Goal: Task Accomplishment & Management: Manage account settings

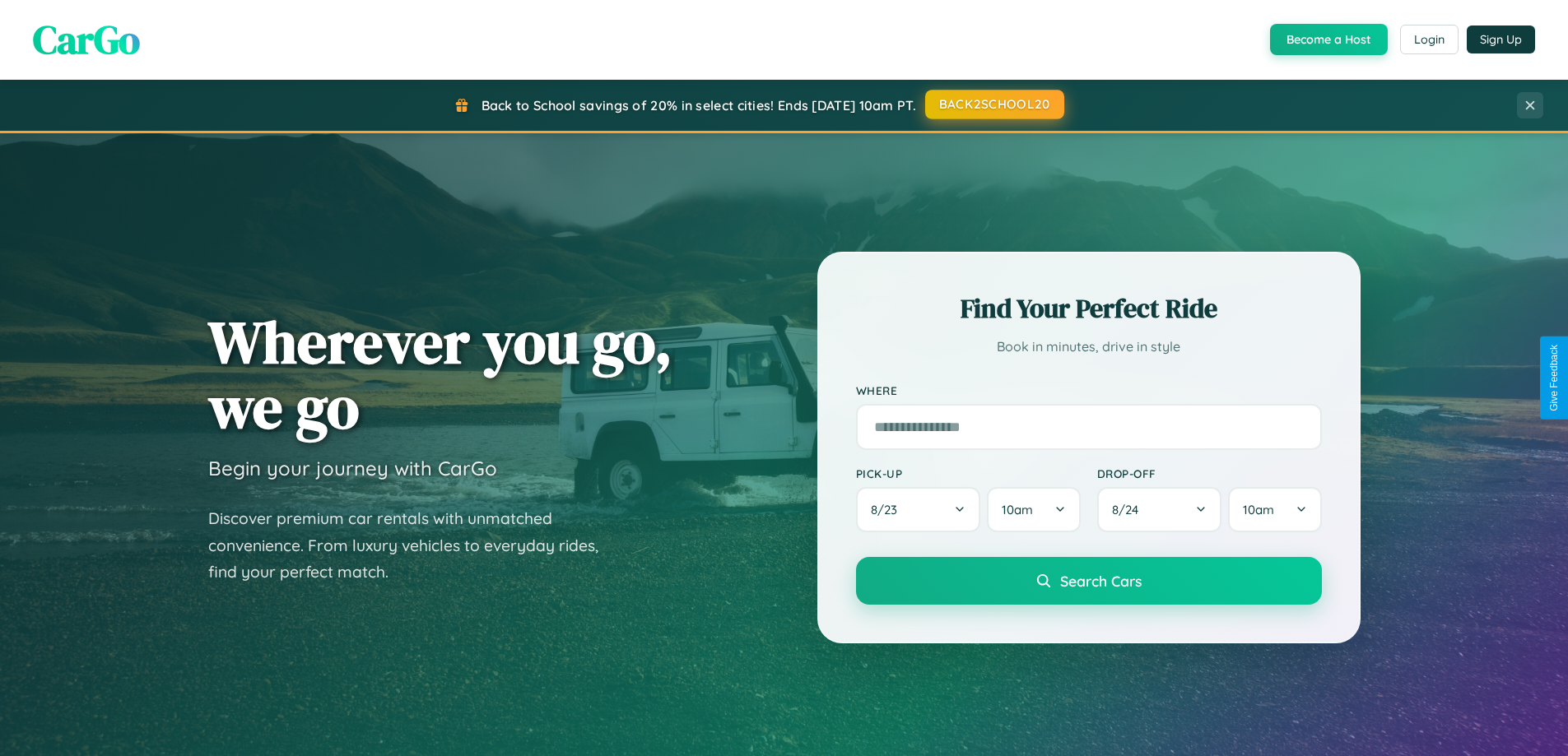
click at [993, 104] on button "BACK2SCHOOL20" at bounding box center [994, 104] width 139 height 30
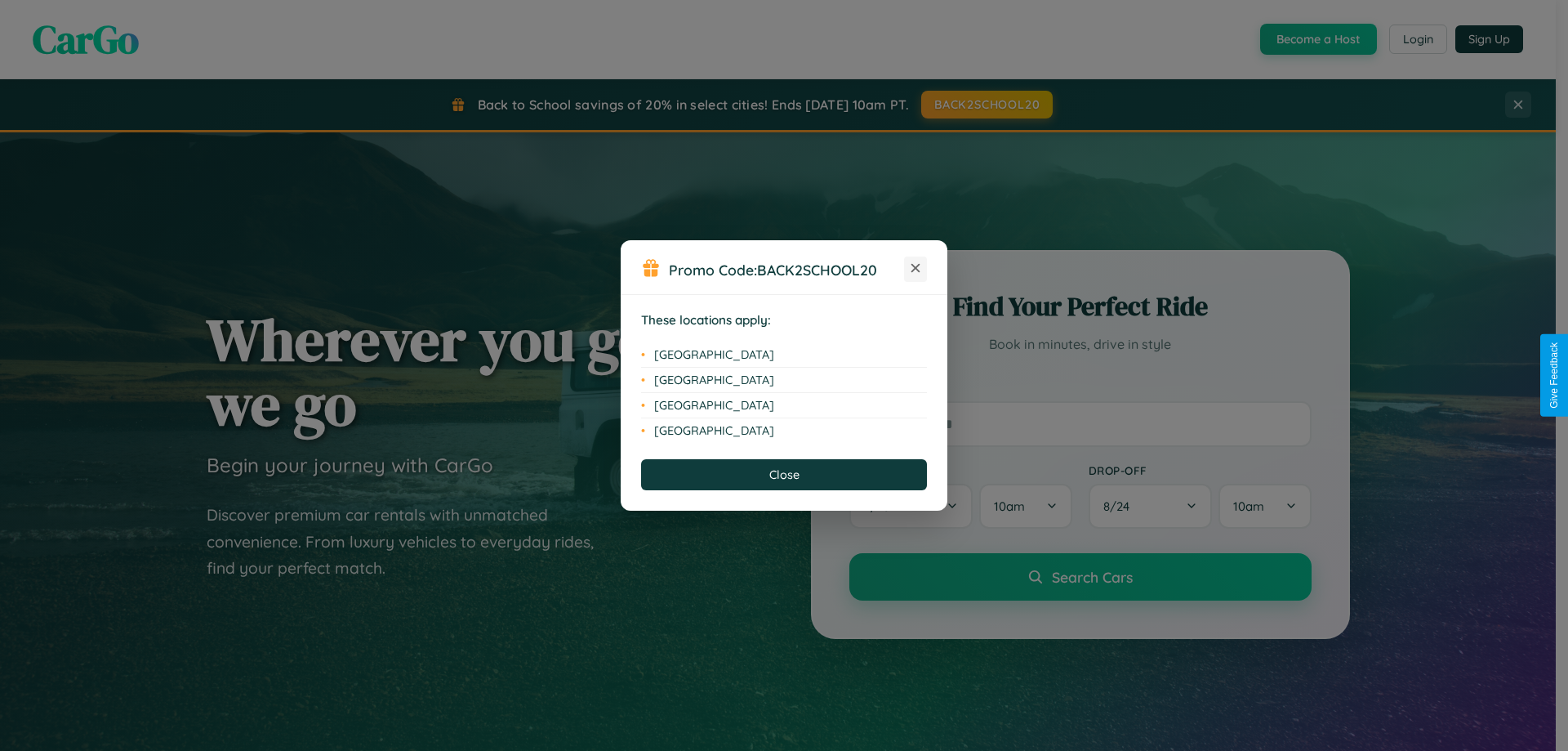
click at [916, 269] on icon at bounding box center [916, 268] width 9 height 9
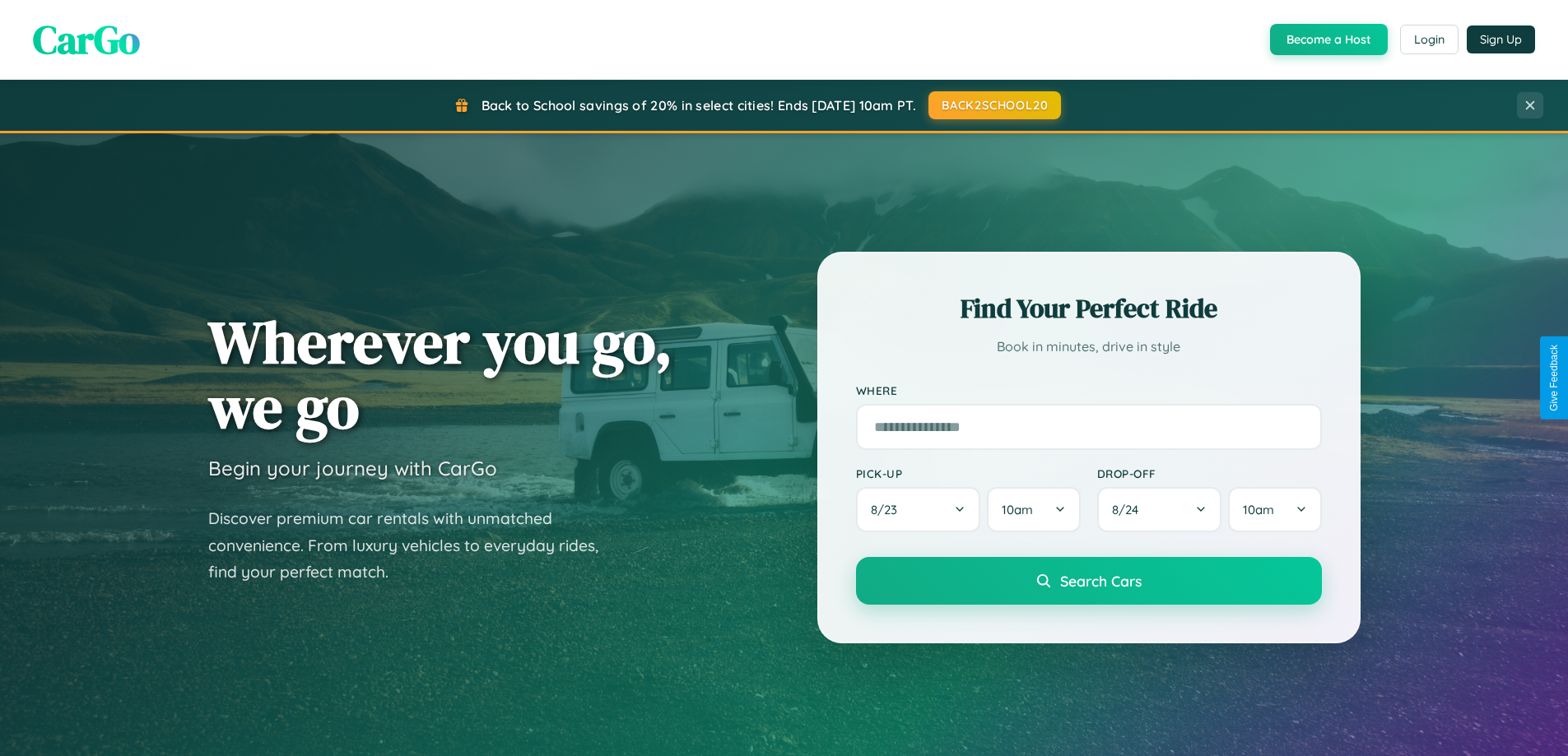
scroll to position [1132, 0]
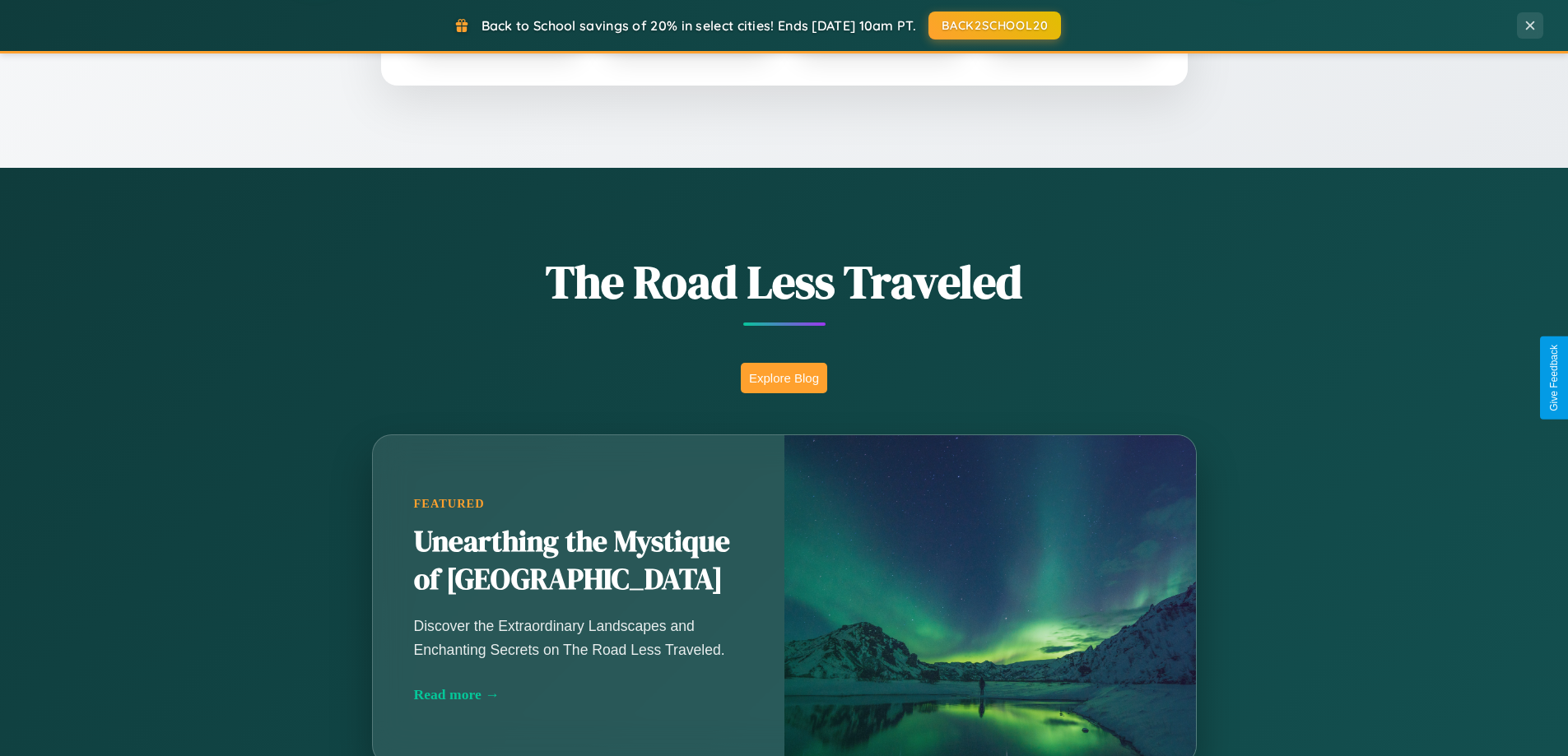
click at [784, 378] on button "Explore Blog" at bounding box center [783, 378] width 86 height 31
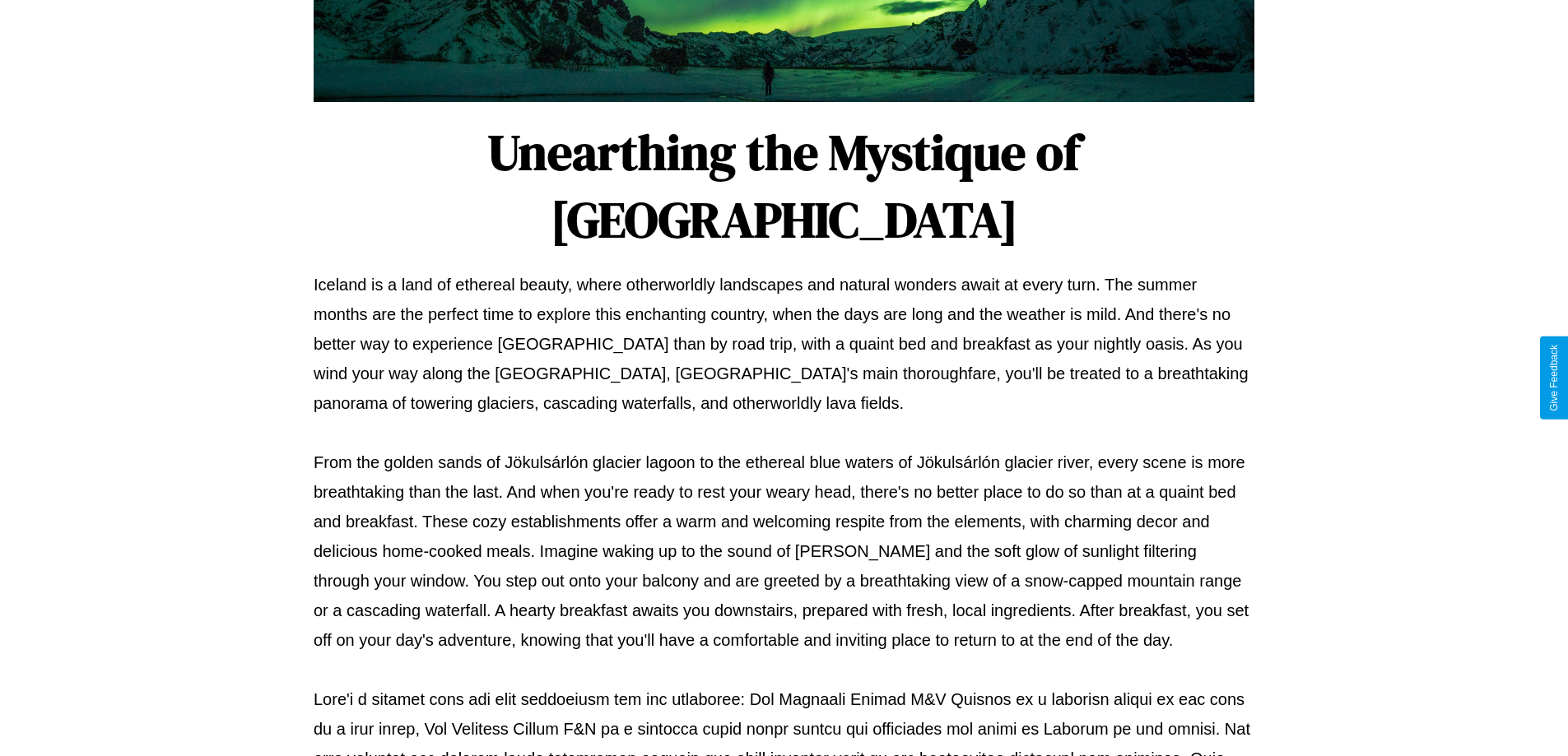
scroll to position [533, 0]
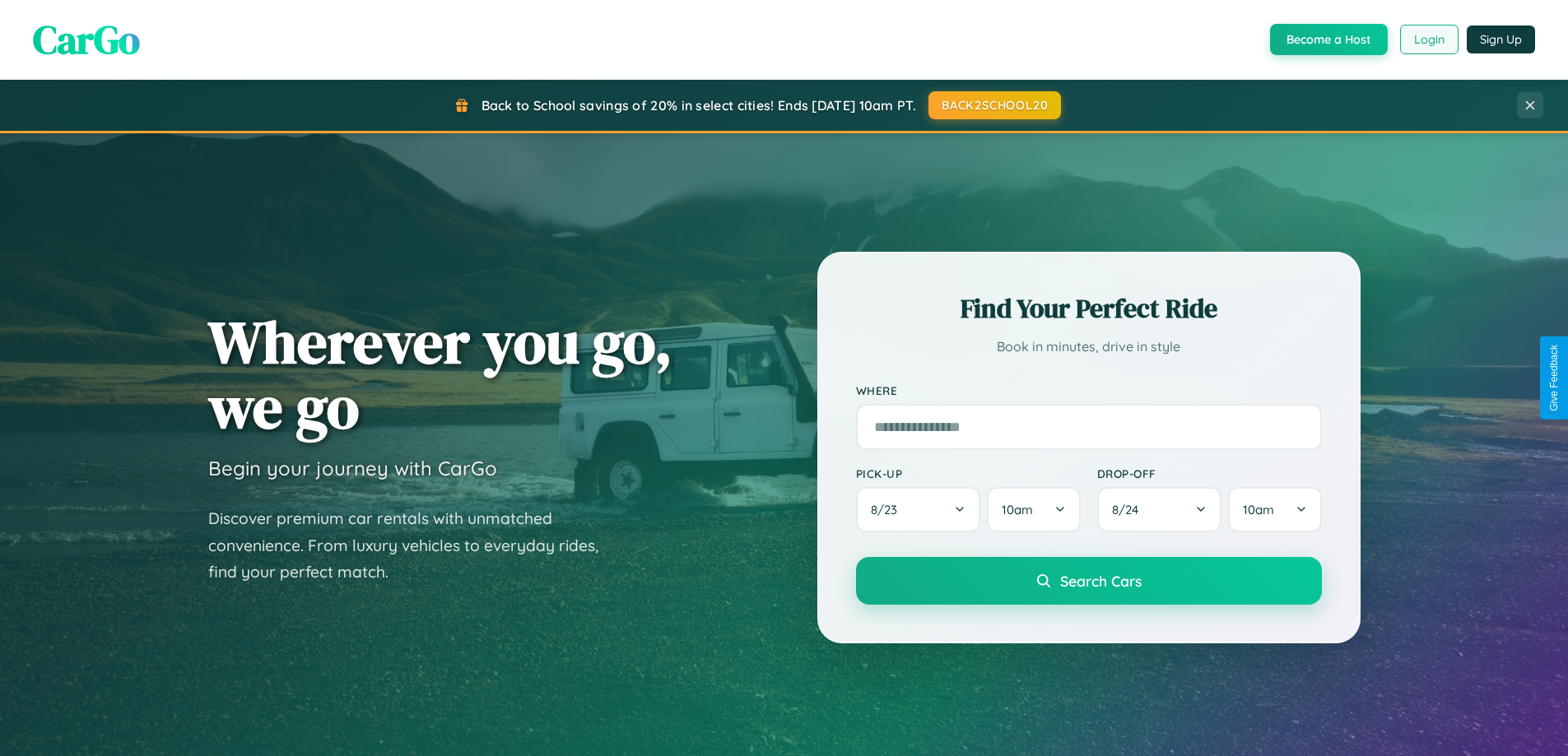
click at [1428, 40] on button "Login" at bounding box center [1429, 40] width 59 height 30
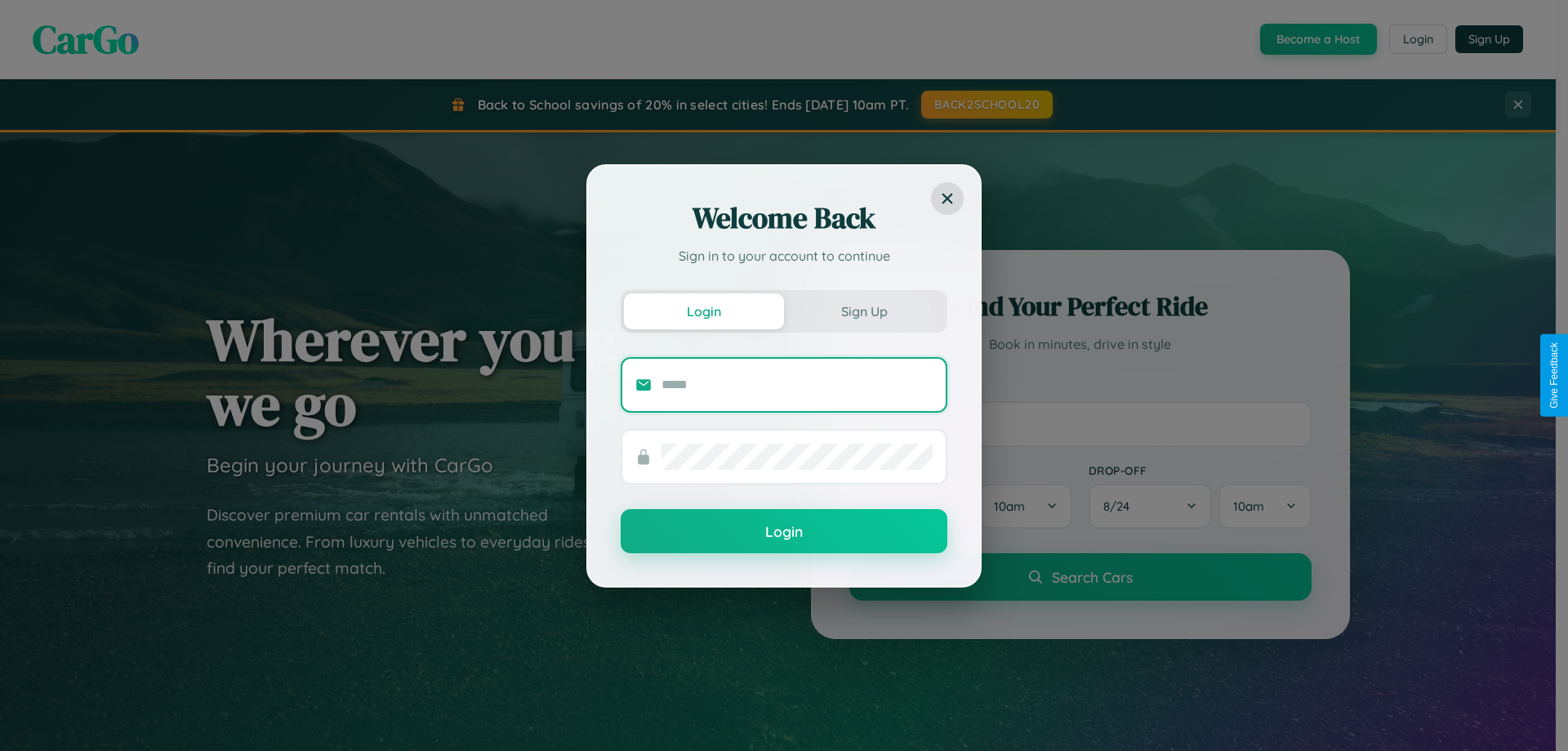
click at [797, 384] on input "text" at bounding box center [797, 384] width 271 height 27
type input "**********"
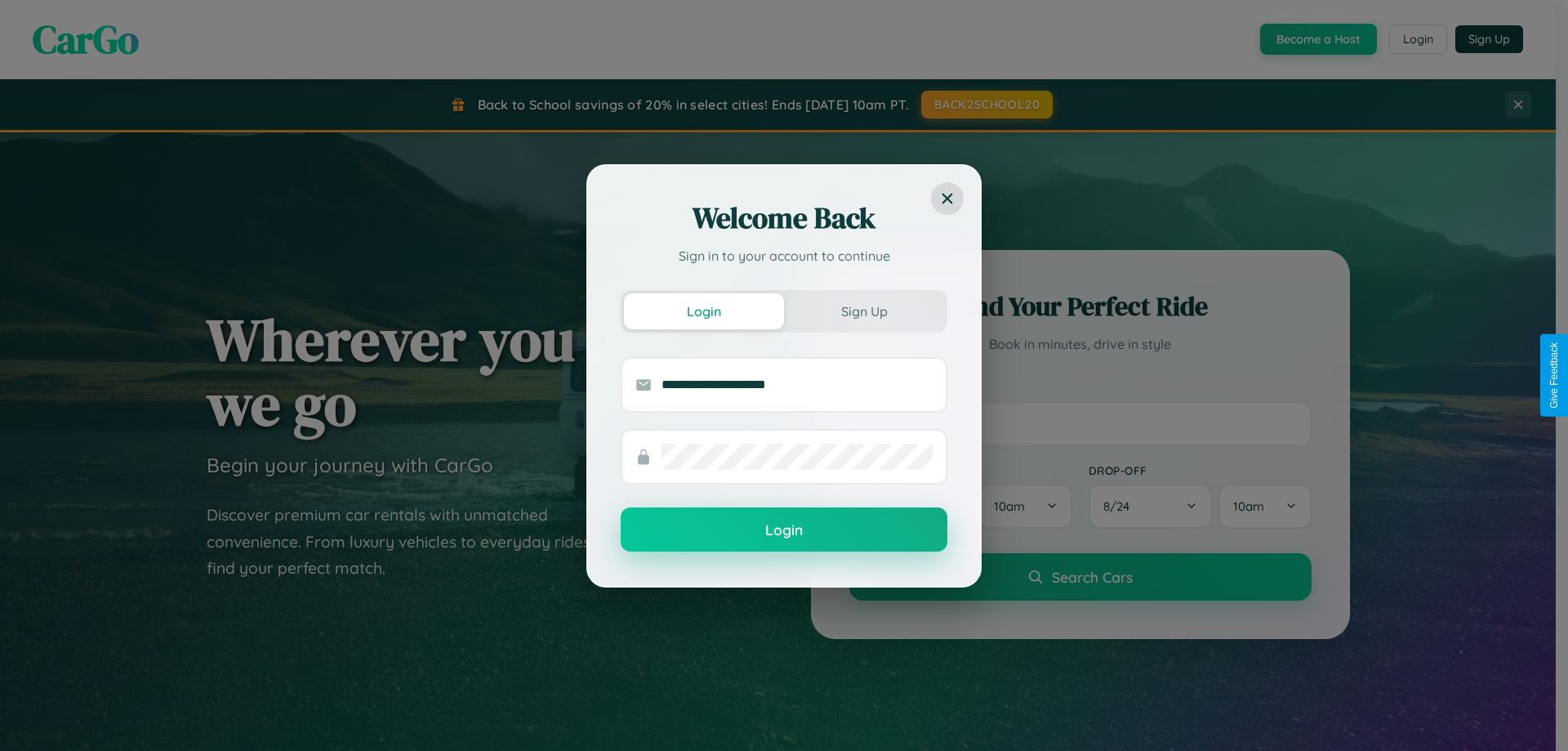
click at [784, 530] on button "Login" at bounding box center [784, 529] width 327 height 44
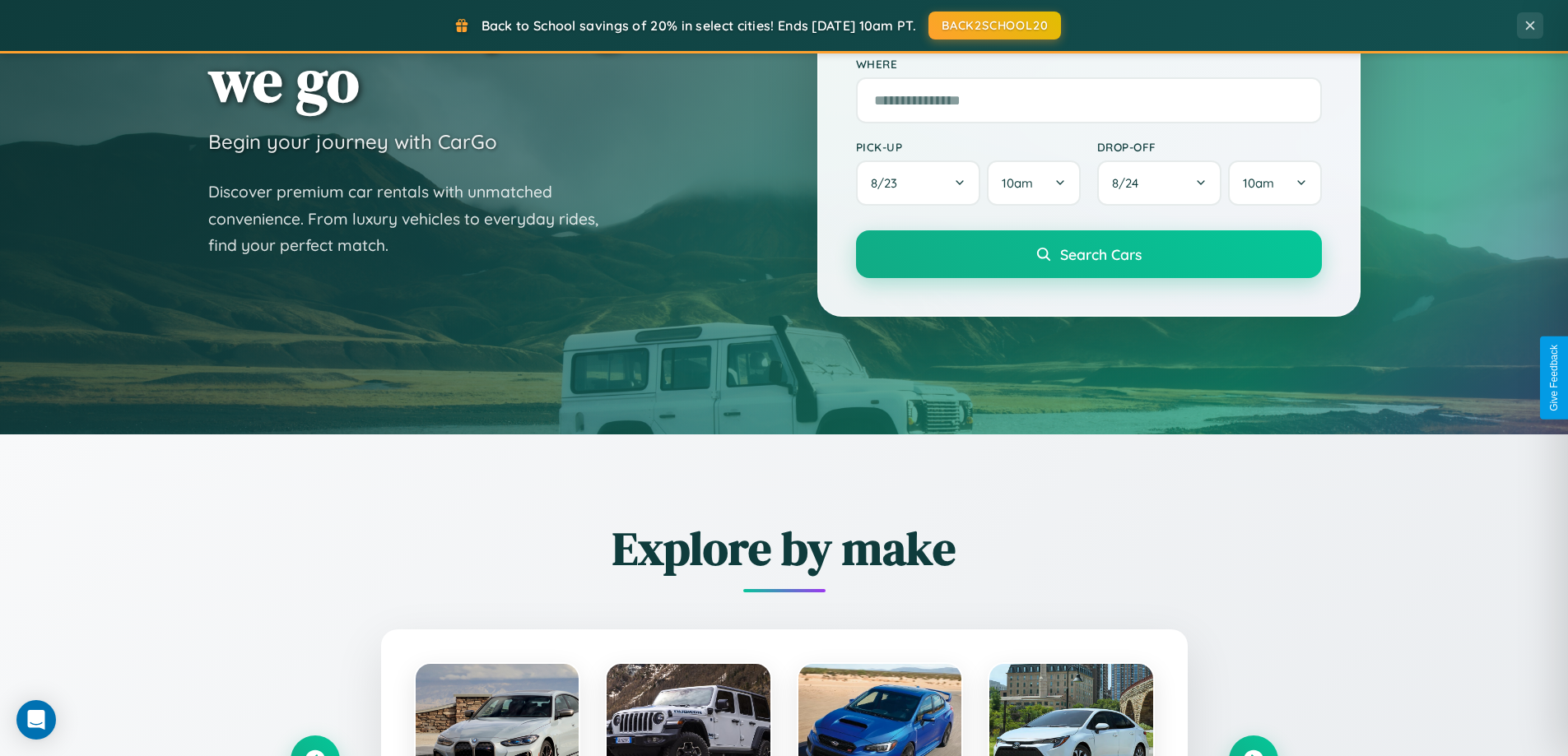
scroll to position [709, 0]
